Goal: Task Accomplishment & Management: Use online tool/utility

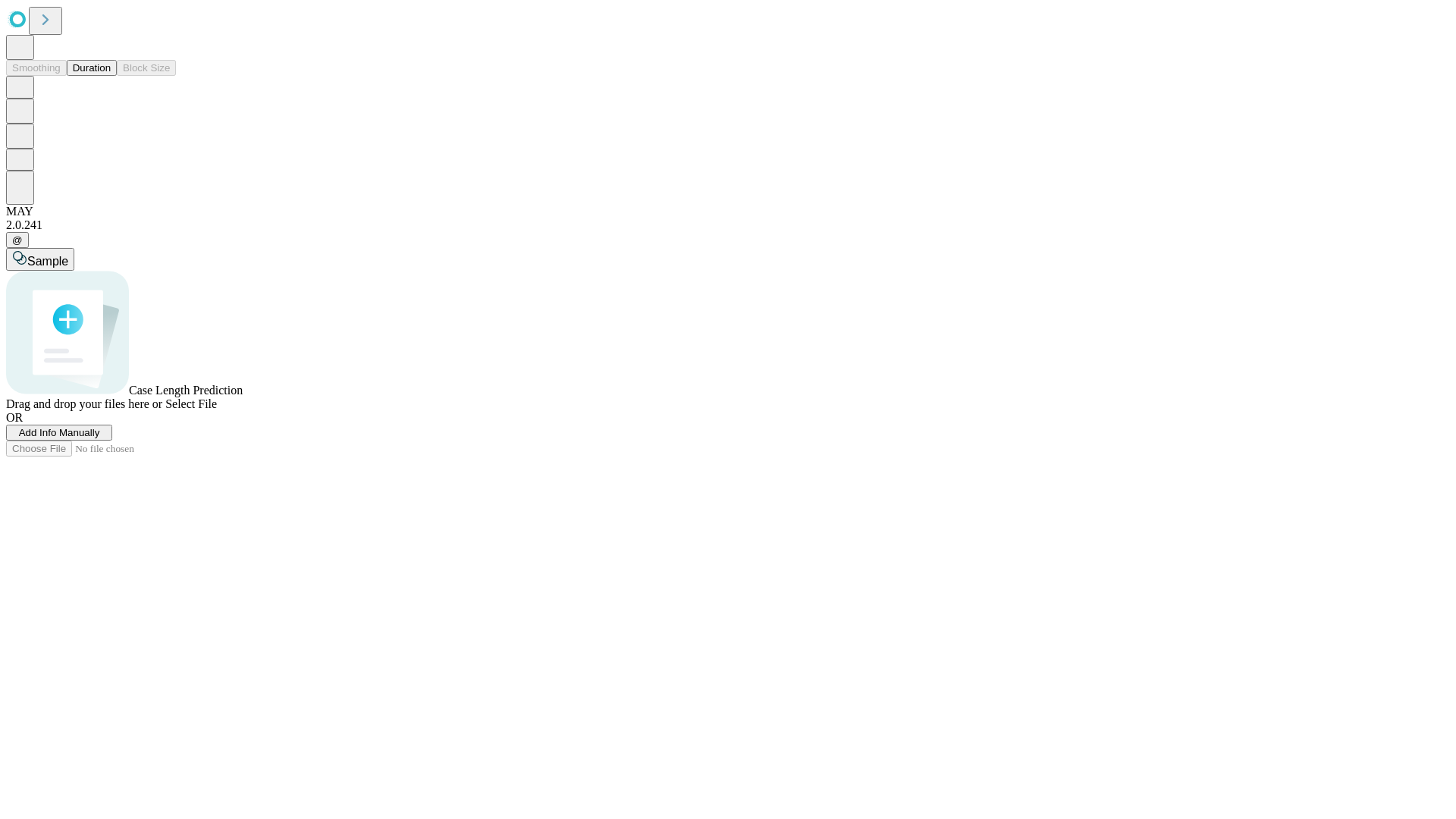
click at [111, 76] on button "Duration" at bounding box center [91, 68] width 50 height 16
click at [100, 438] on span "Add Info Manually" at bounding box center [60, 432] width 81 height 11
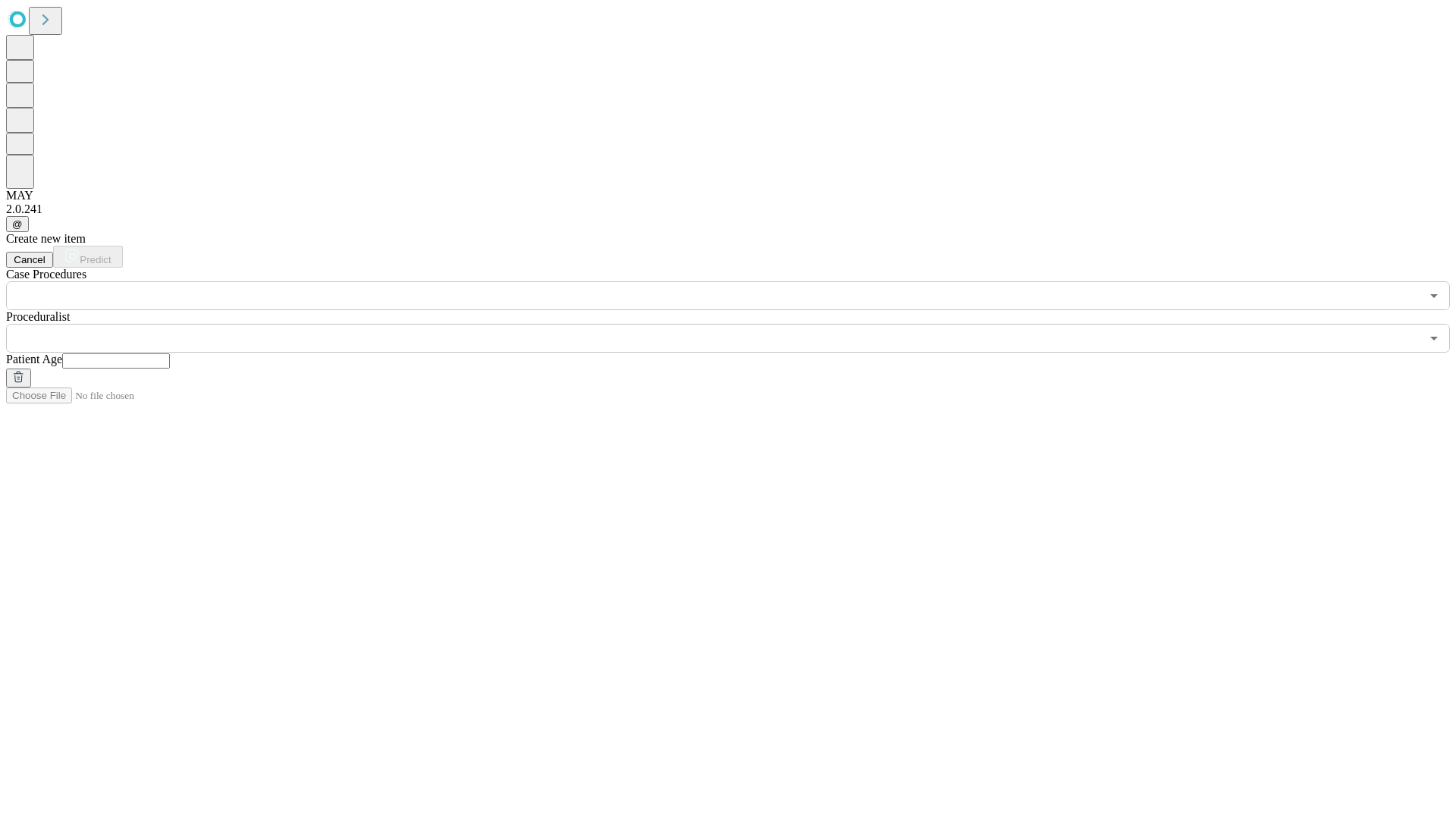
click at [170, 354] on input "text" at bounding box center [116, 361] width 107 height 15
type input "*"
click at [738, 324] on input "text" at bounding box center [713, 338] width 1414 height 29
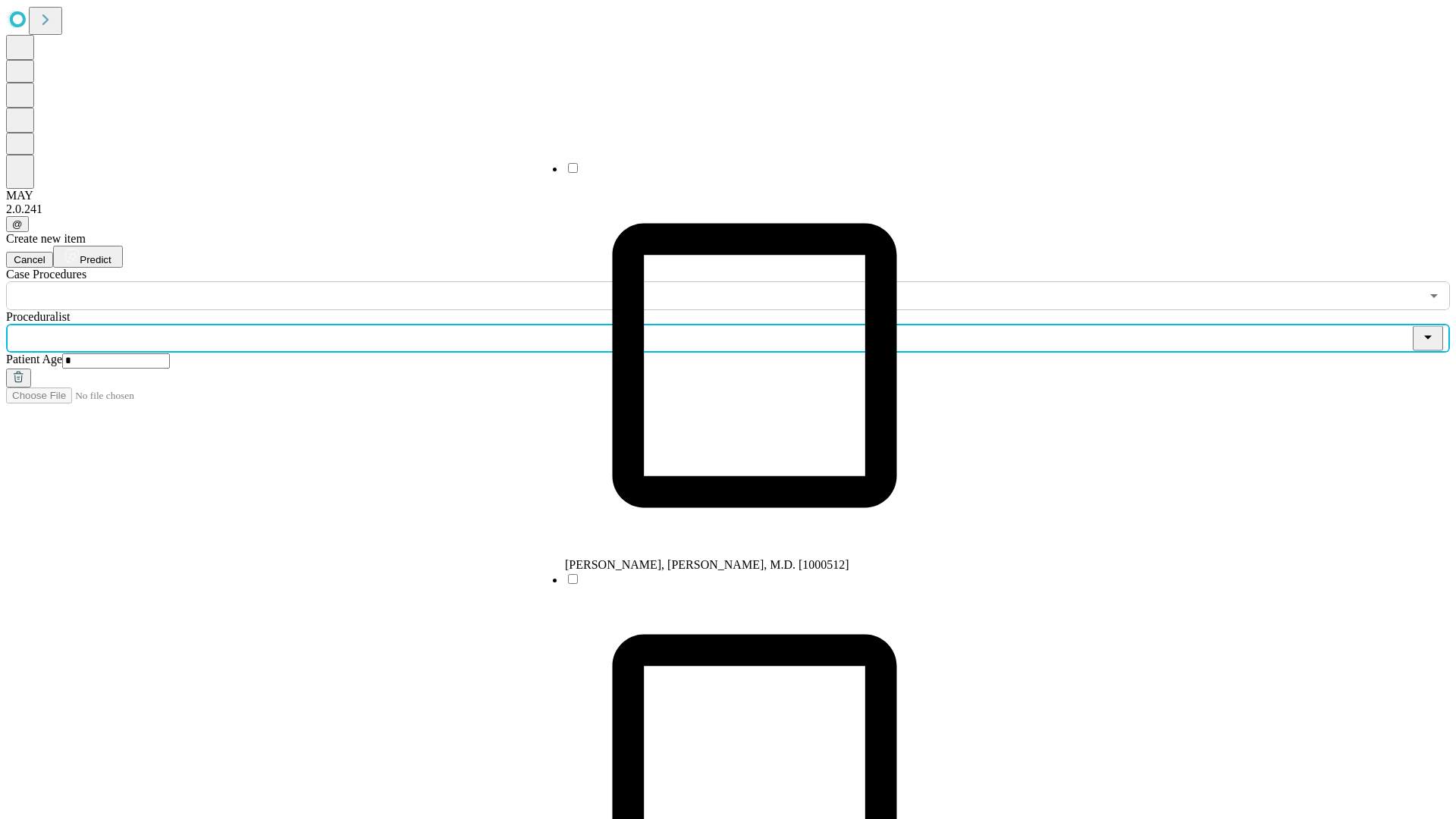
click at [739, 173] on li "[PERSON_NAME], [PERSON_NAME], M.D. [1000512]" at bounding box center [754, 366] width 379 height 411
